Goal: Transaction & Acquisition: Purchase product/service

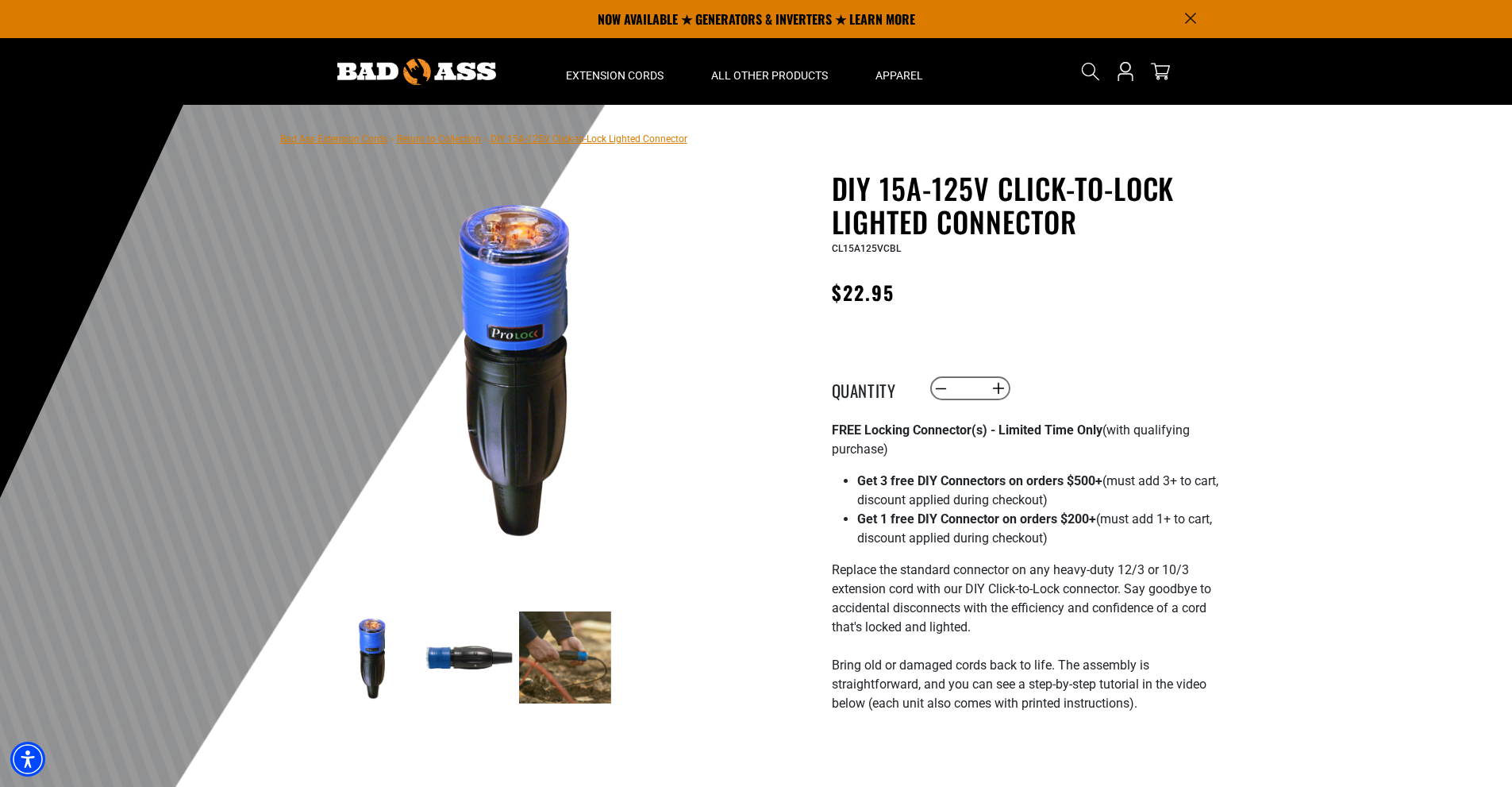
click at [1194, 14] on icon "Announcement" at bounding box center [1190, 19] width 10 height 10
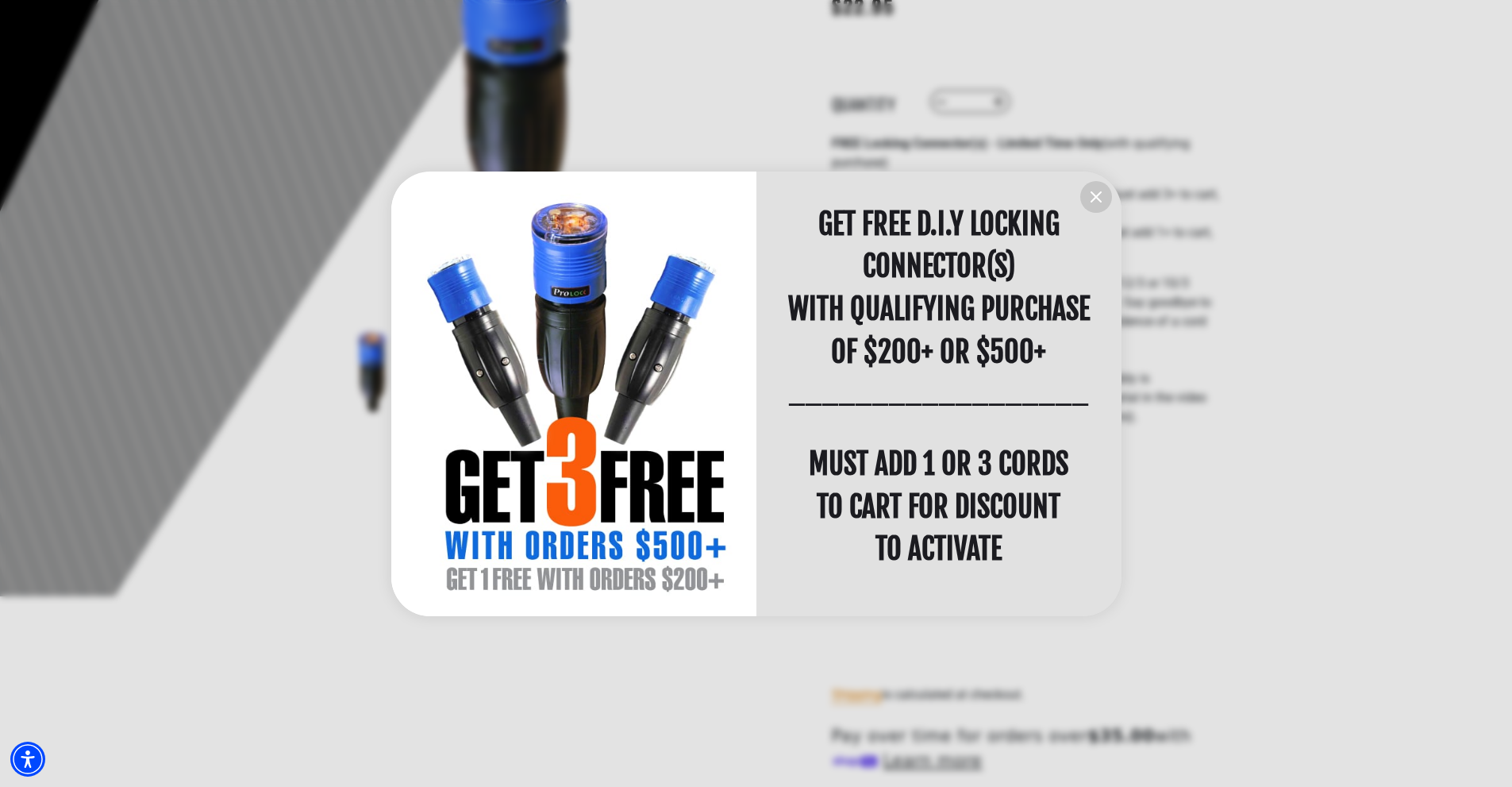
click at [1085, 198] on button "information" at bounding box center [1096, 197] width 32 height 32
